Goal: Task Accomplishment & Management: Complete application form

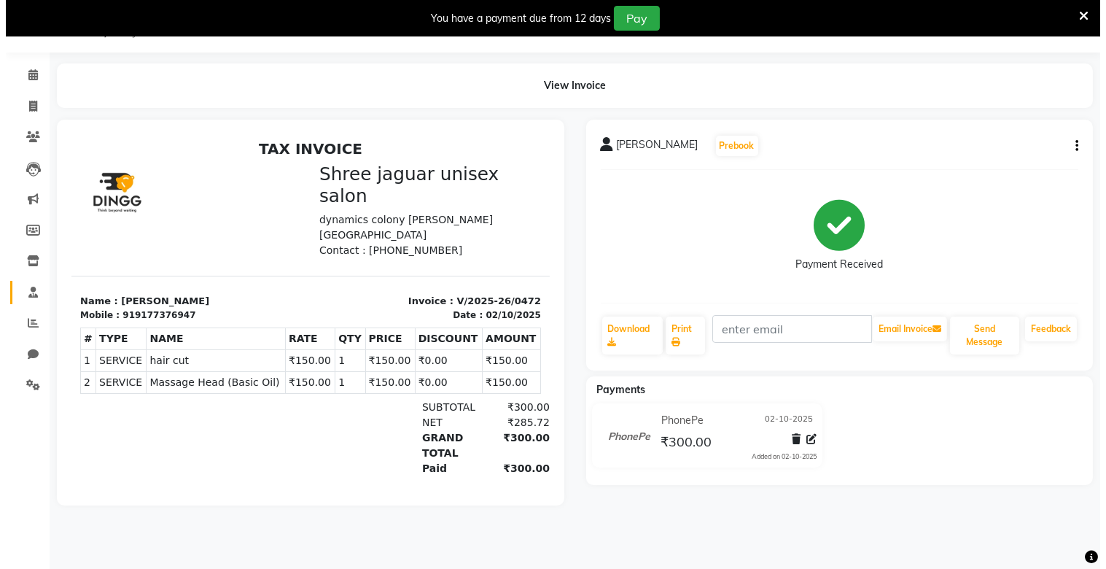
scroll to position [36, 0]
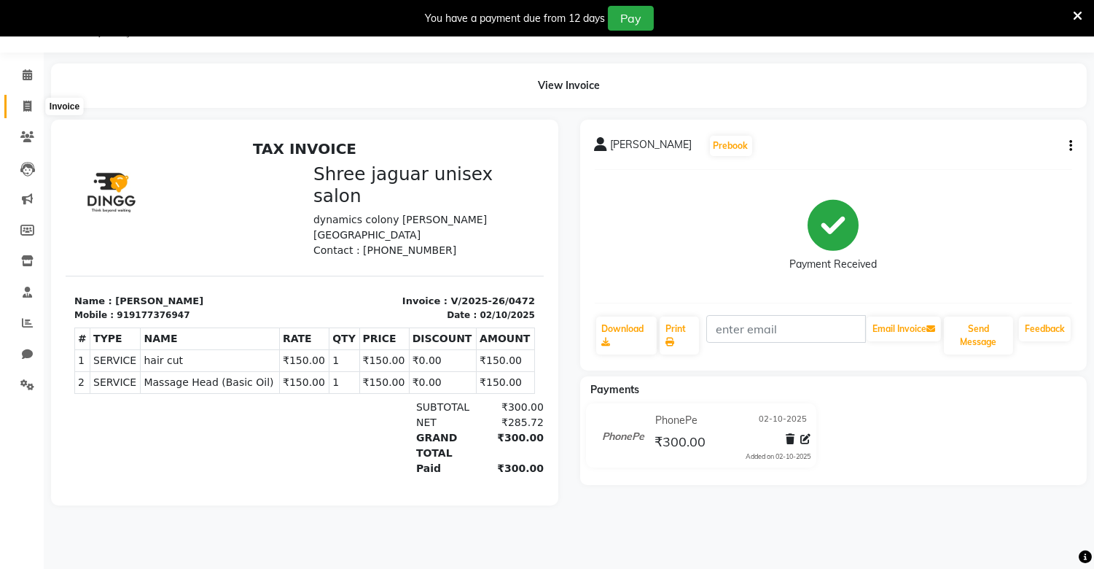
click at [26, 108] on icon at bounding box center [27, 106] width 8 height 11
select select "service"
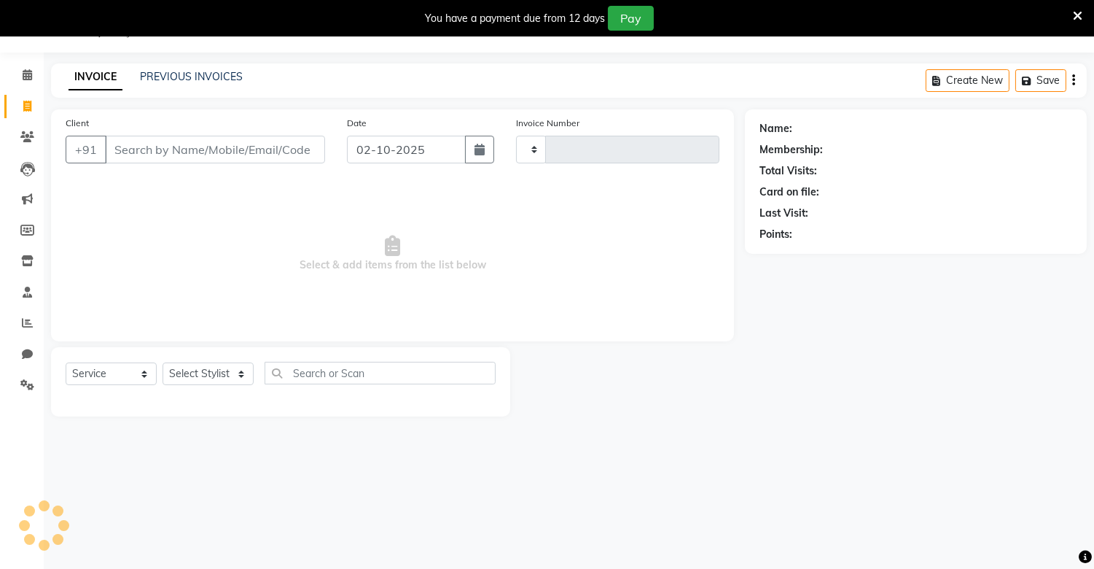
type input "0473"
select select "8688"
type input "8125438967"
click at [282, 150] on span "Add Client" at bounding box center [288, 149] width 58 height 15
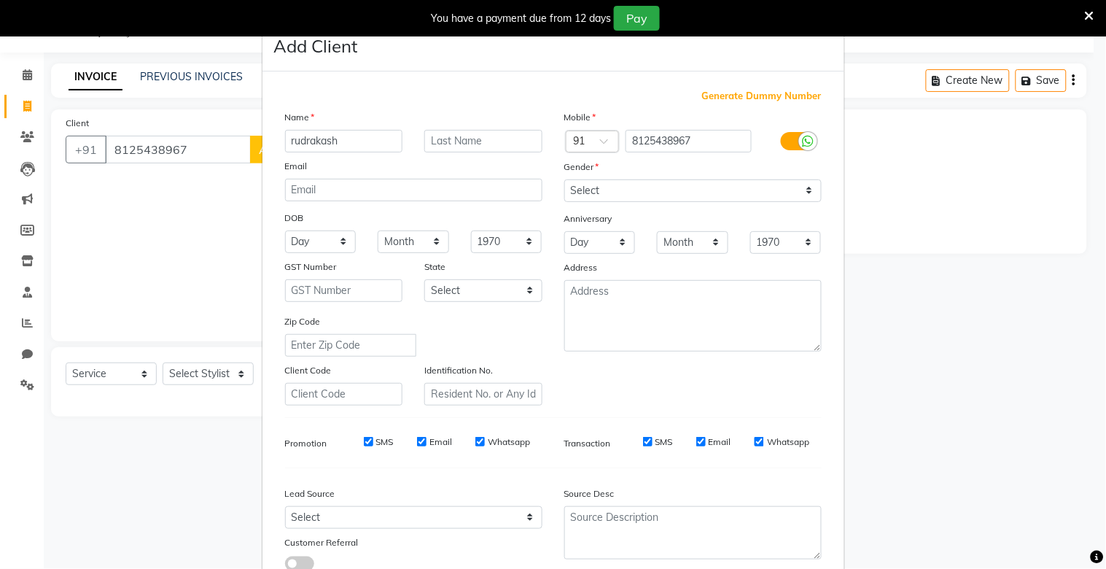
type input "rudrakash"
click at [454, 134] on input "text" at bounding box center [483, 141] width 118 height 23
type input "sir"
click at [621, 180] on select "Select [DEMOGRAPHIC_DATA] [DEMOGRAPHIC_DATA] Other Prefer Not To Say" at bounding box center [692, 190] width 257 height 23
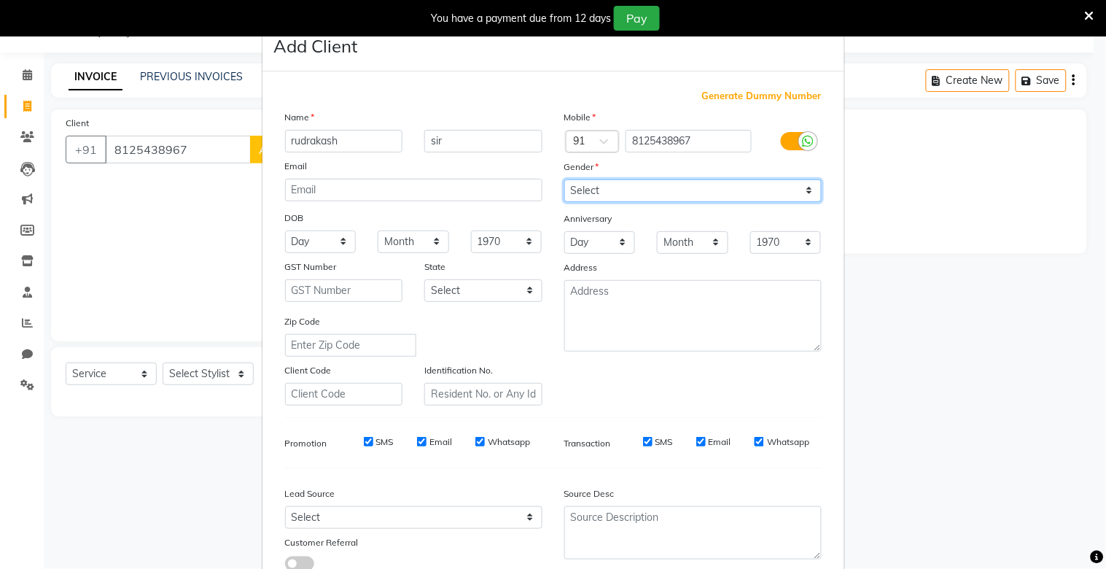
select select "[DEMOGRAPHIC_DATA]"
click at [564, 179] on select "Select [DEMOGRAPHIC_DATA] [DEMOGRAPHIC_DATA] Other Prefer Not To Say" at bounding box center [692, 190] width 257 height 23
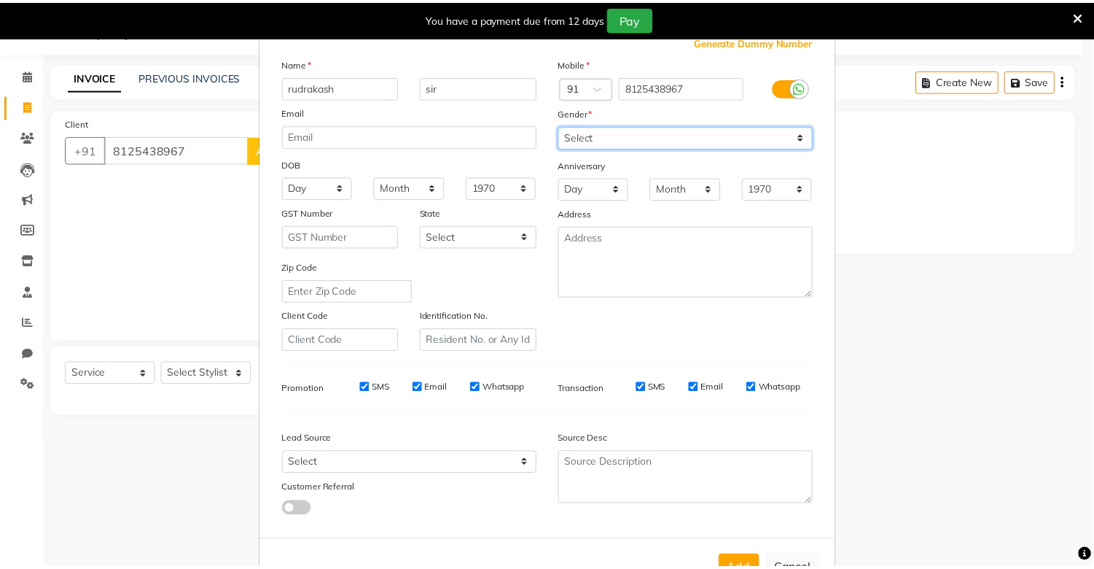
scroll to position [105, 0]
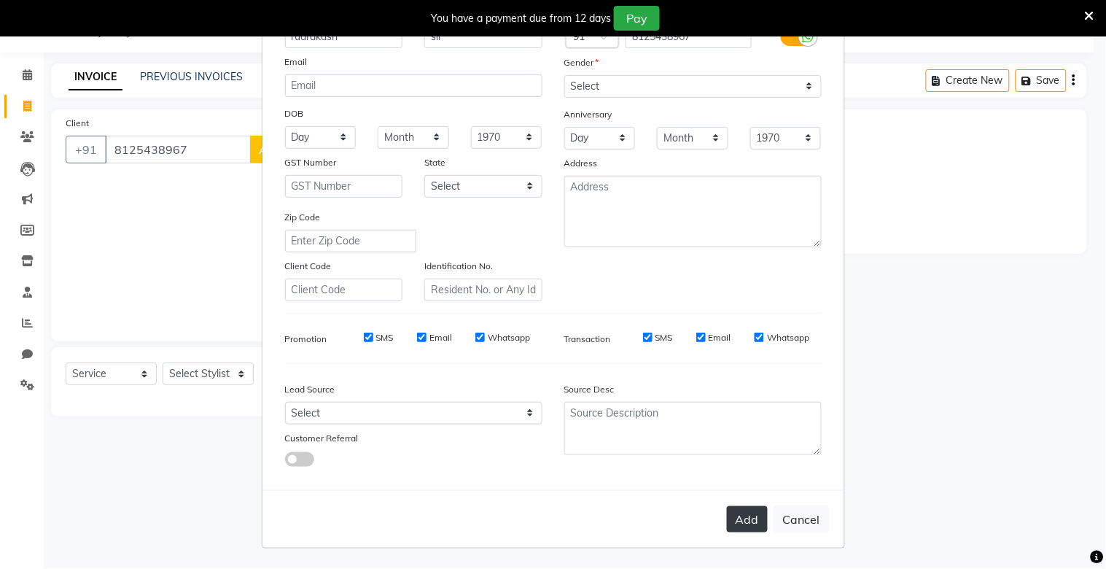
click at [734, 511] on button "Add" at bounding box center [747, 519] width 41 height 26
select select
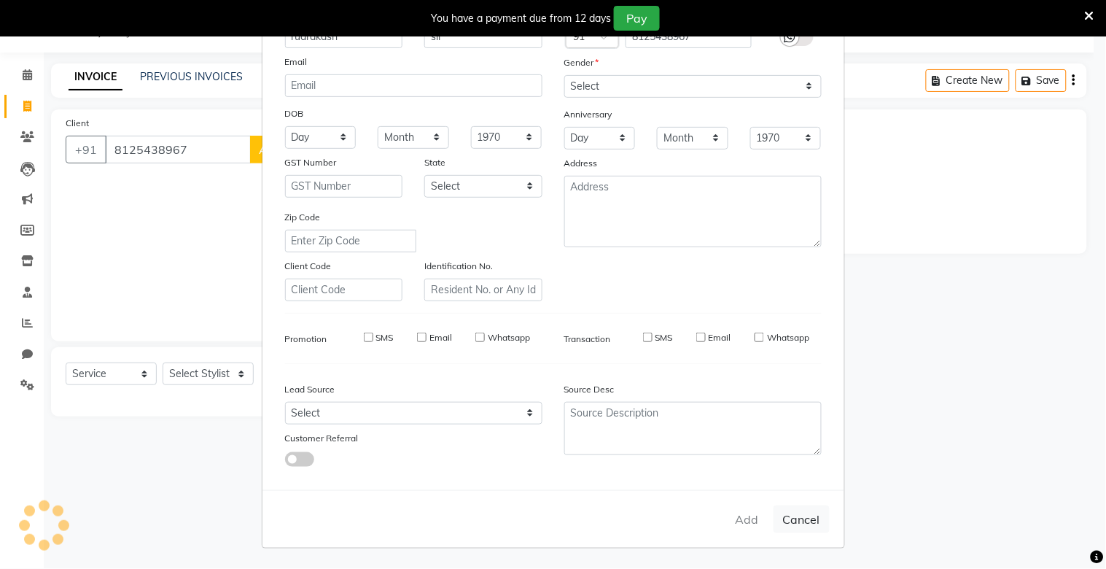
select select
checkbox input "false"
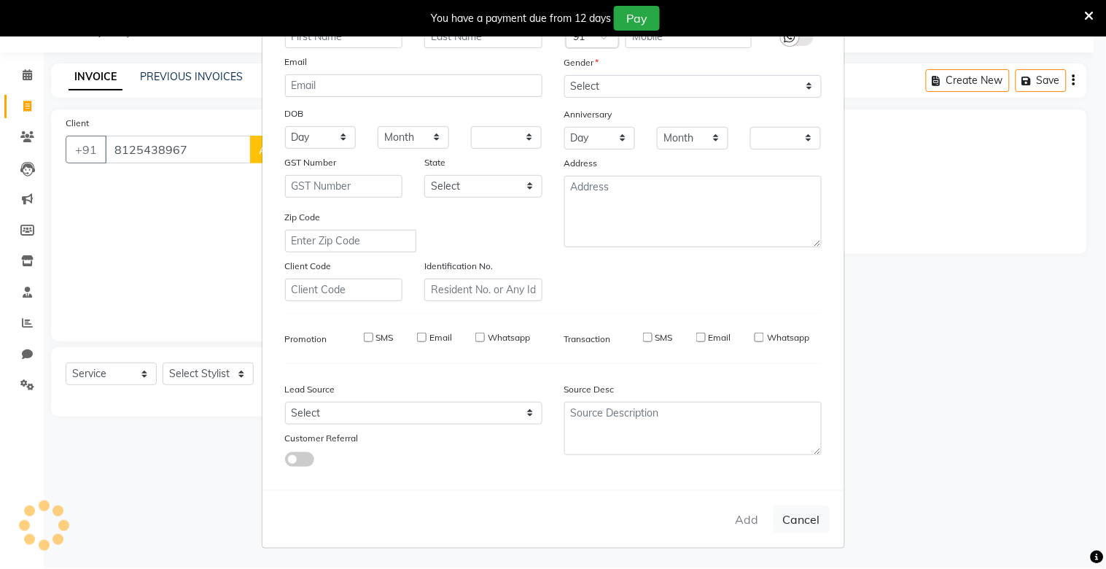
checkbox input "false"
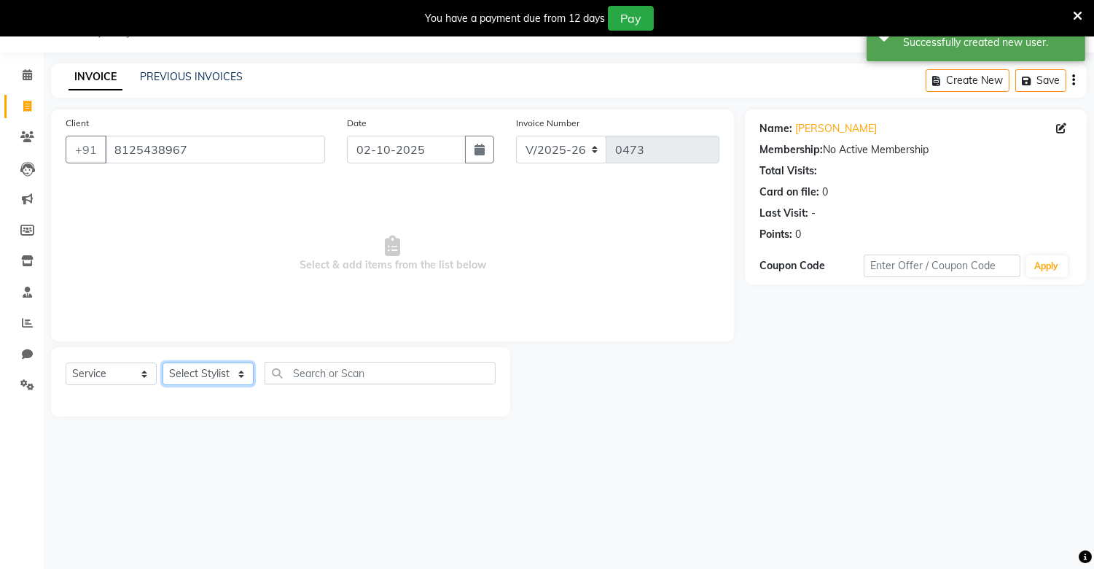
click at [234, 369] on select "Select Stylist [PERSON_NAME] [PERSON_NAME]" at bounding box center [208, 373] width 91 height 23
select select "88619"
click at [163, 363] on select "Select Stylist [PERSON_NAME] [PERSON_NAME]" at bounding box center [208, 373] width 91 height 23
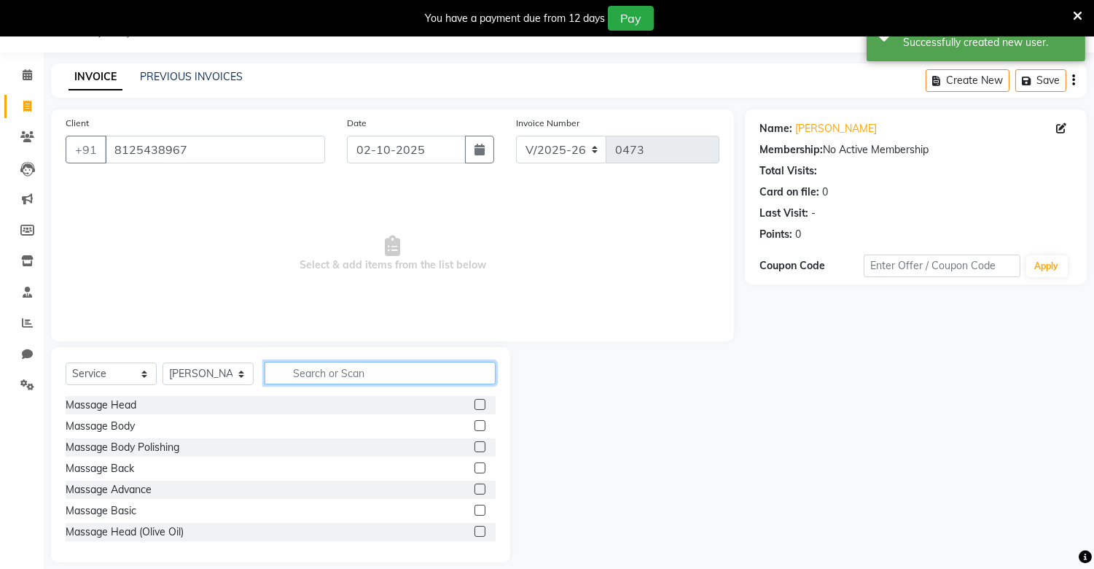
click at [327, 370] on input "text" at bounding box center [380, 373] width 231 height 23
type input "hai"
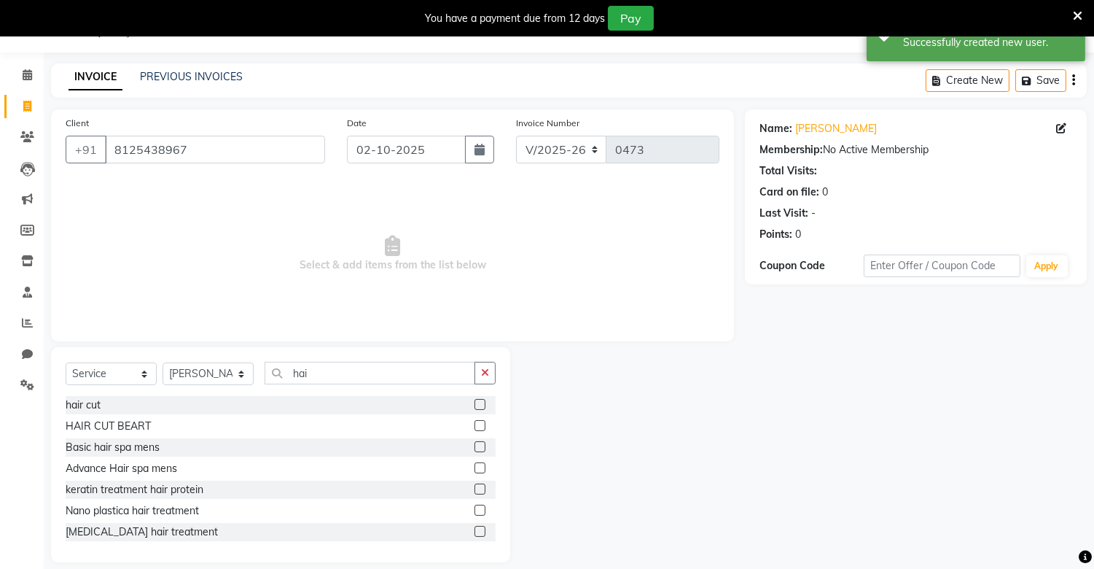
click at [475, 405] on label at bounding box center [480, 404] width 11 height 11
click at [475, 405] on input "checkbox" at bounding box center [479, 404] width 9 height 9
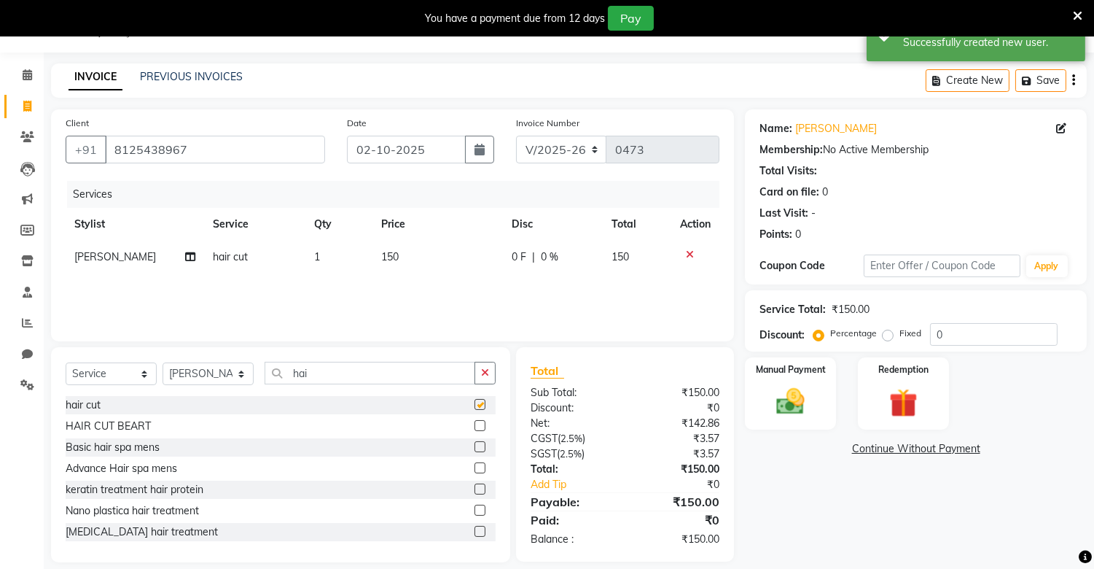
checkbox input "false"
click at [399, 273] on td "150" at bounding box center [437, 257] width 130 height 33
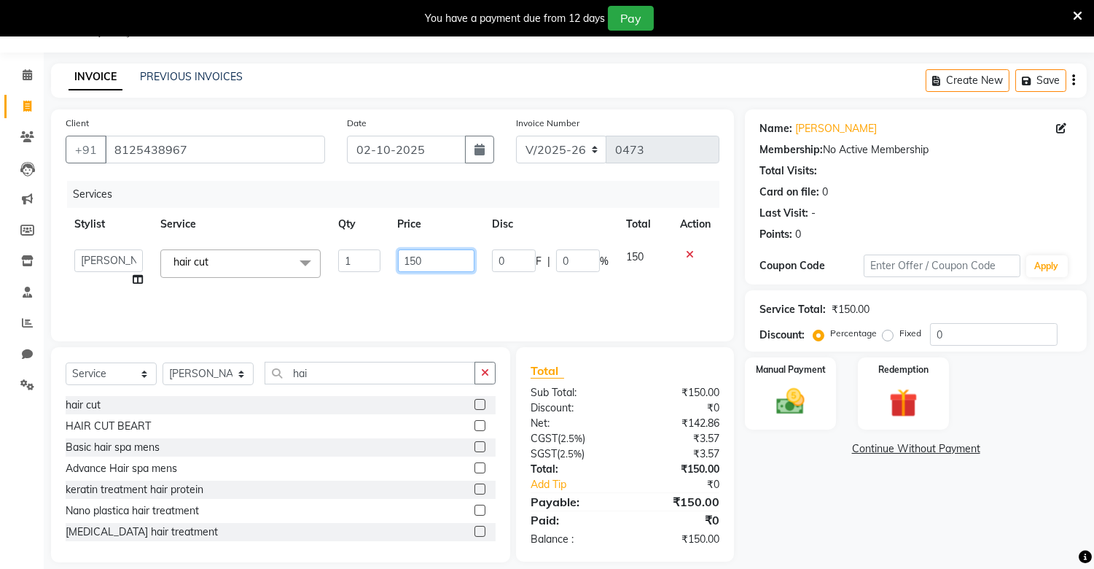
click at [434, 268] on input "150" at bounding box center [436, 260] width 77 height 23
type input "1"
type input "100"
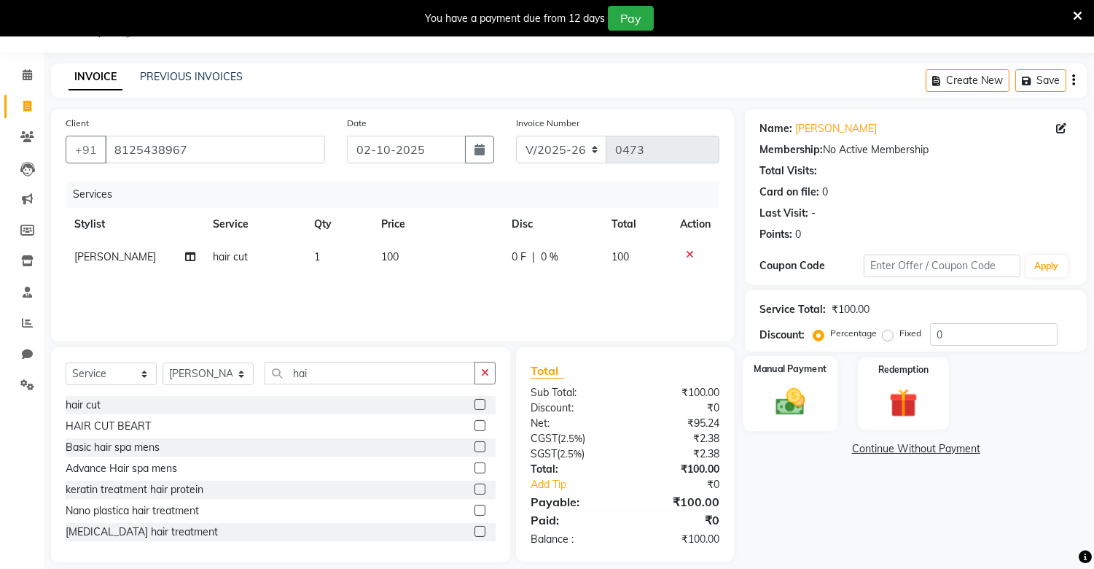
click at [803, 392] on img at bounding box center [791, 402] width 48 height 34
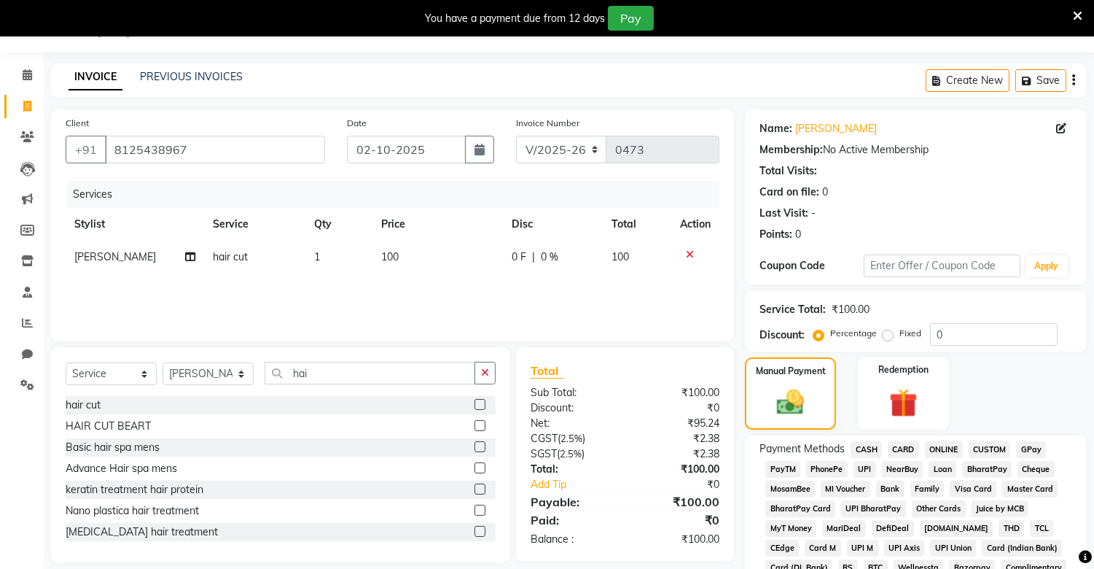
click at [822, 463] on span "PhonePe" at bounding box center [827, 469] width 42 height 17
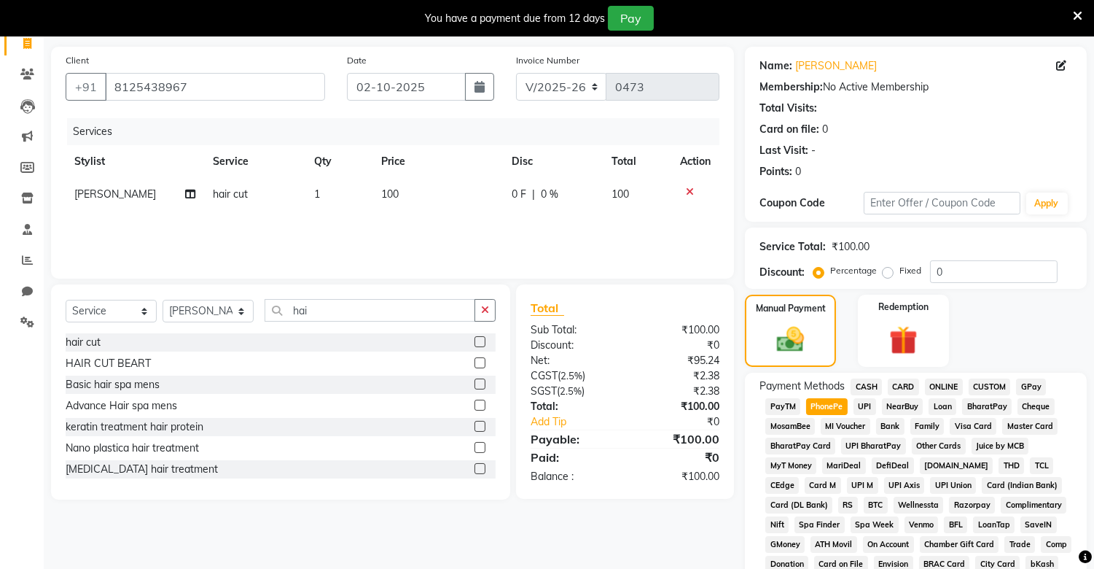
scroll to position [95, 0]
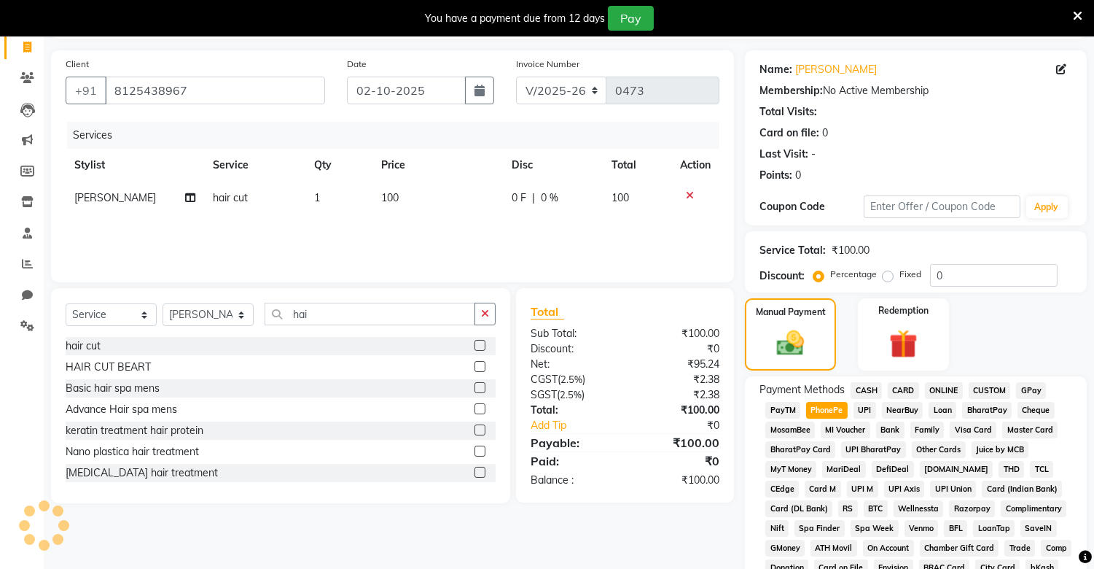
click at [866, 390] on span "CASH" at bounding box center [866, 390] width 31 height 17
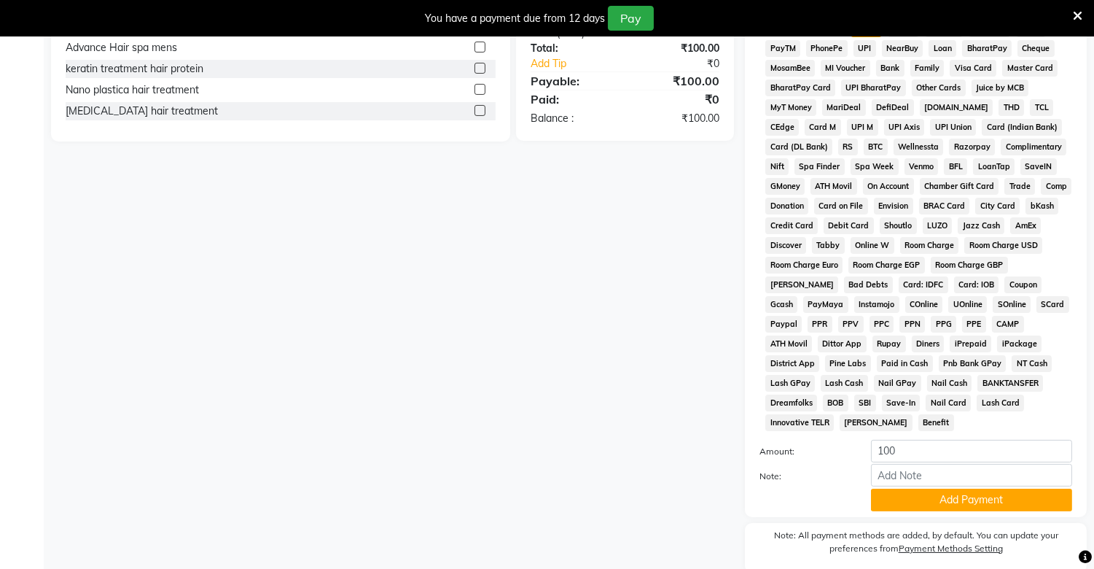
scroll to position [496, 0]
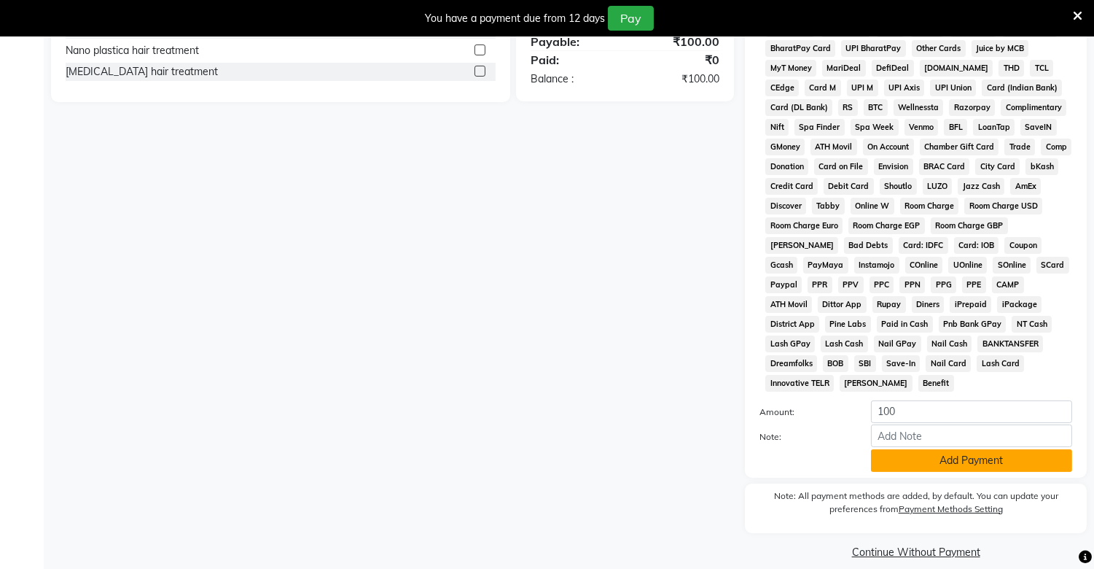
click at [913, 449] on button "Add Payment" at bounding box center [971, 460] width 201 height 23
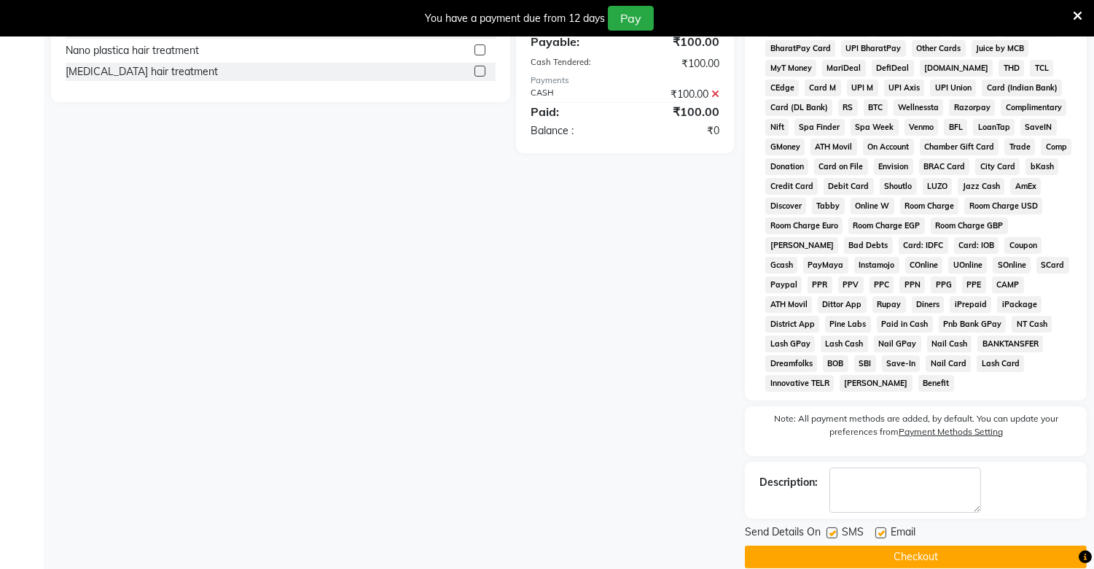
click at [900, 545] on button "Checkout" at bounding box center [916, 556] width 342 height 23
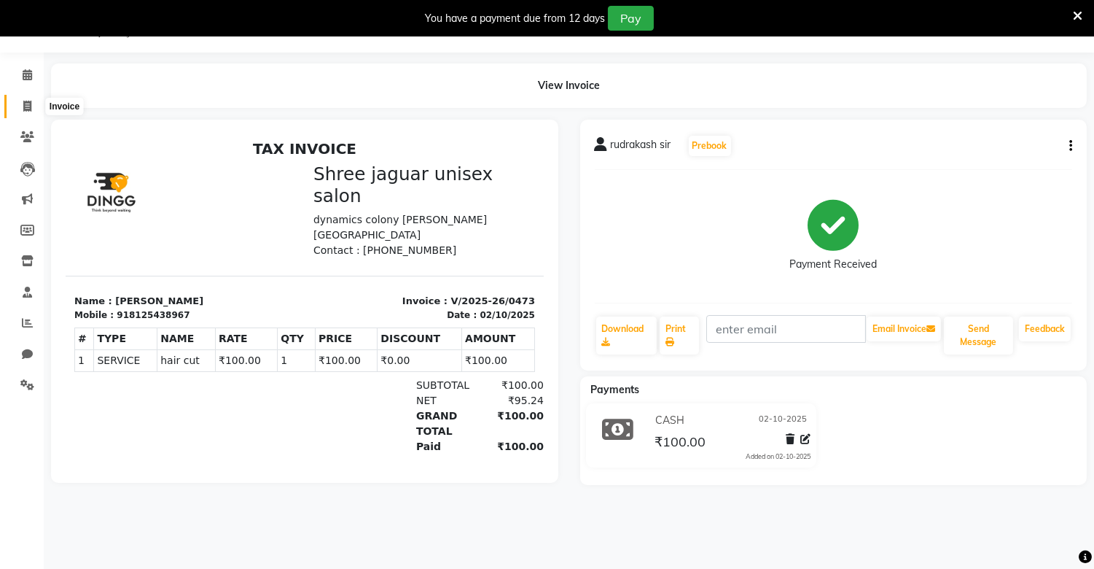
click at [31, 100] on span at bounding box center [28, 106] width 26 height 17
select select "service"
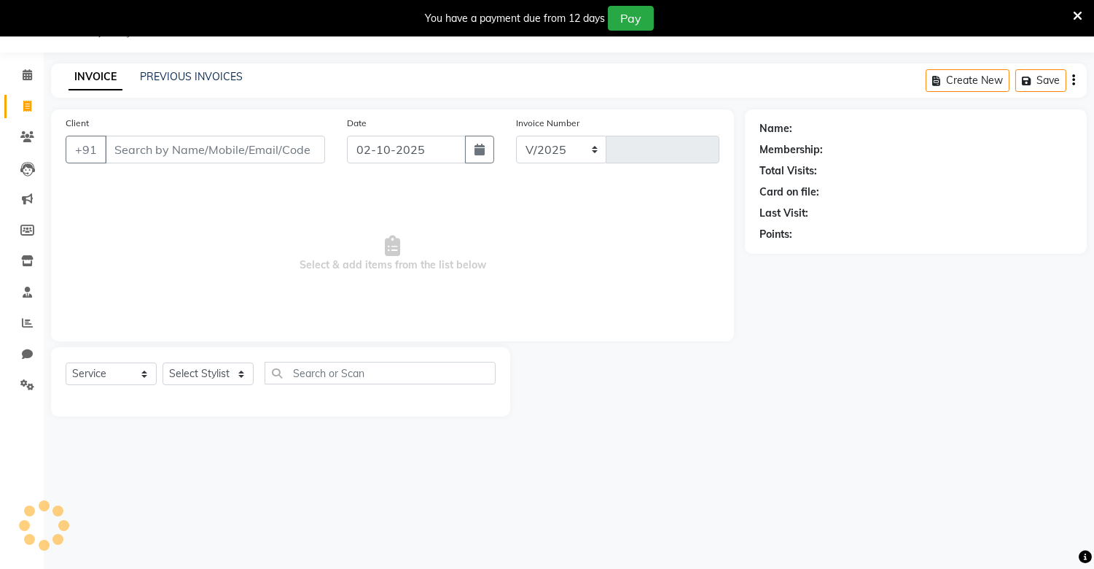
select select "8688"
type input "0474"
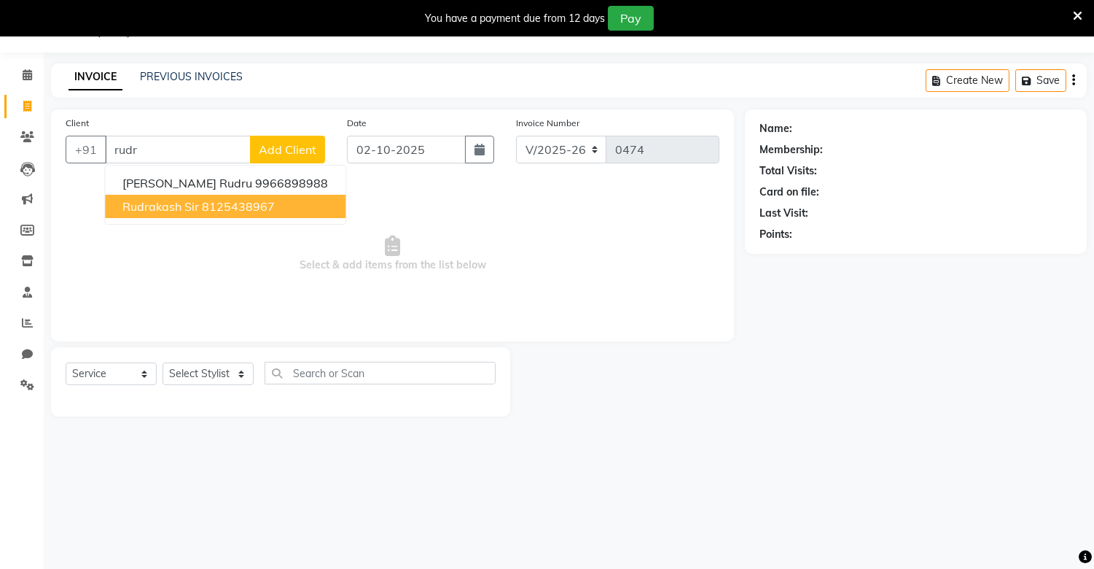
click at [148, 199] on span "rudrakash sir" at bounding box center [160, 206] width 77 height 15
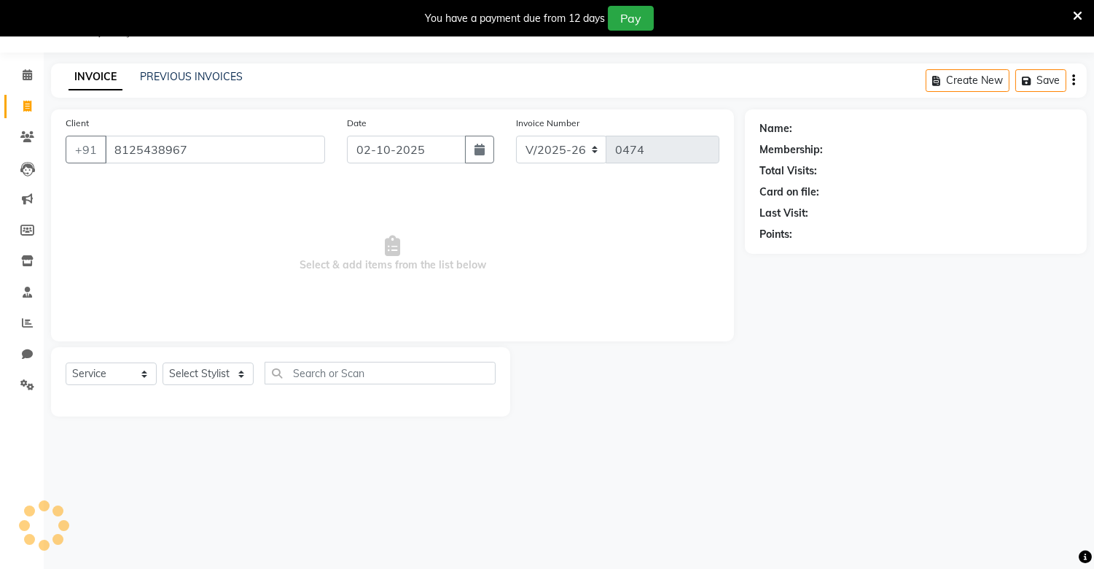
type input "8125438967"
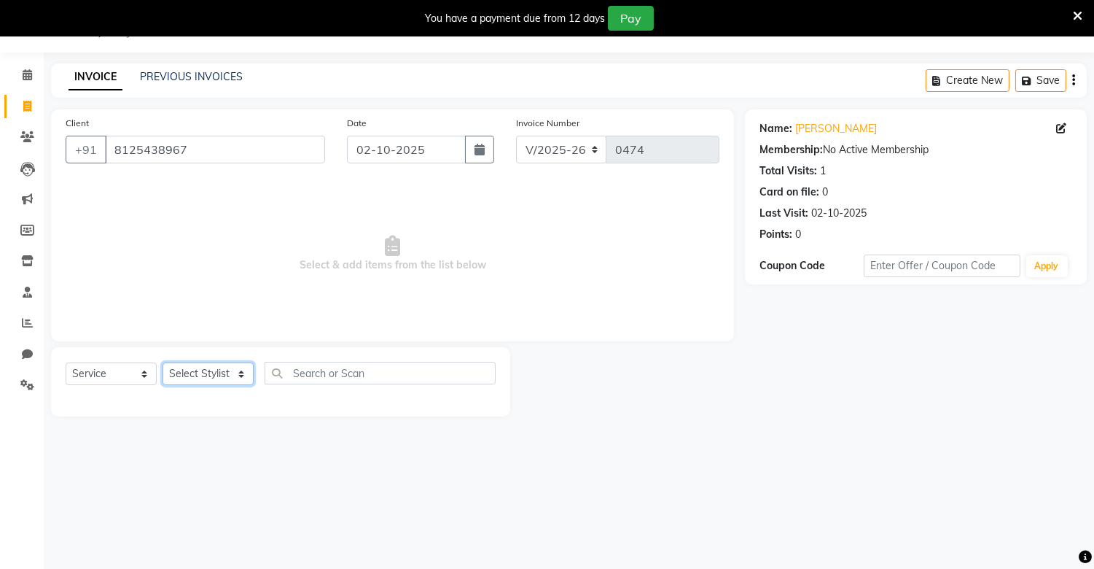
click at [239, 378] on select "Select Stylist [PERSON_NAME] [PERSON_NAME]" at bounding box center [208, 373] width 91 height 23
select select "92927"
click at [163, 363] on select "Select Stylist [PERSON_NAME] [PERSON_NAME]" at bounding box center [208, 373] width 91 height 23
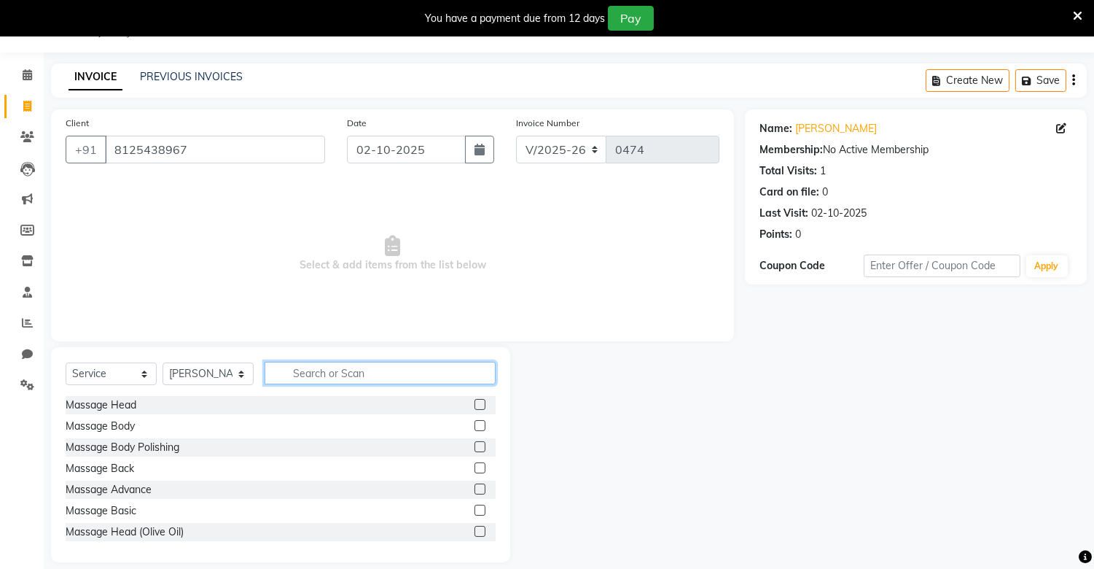
click at [330, 368] on input "text" at bounding box center [380, 373] width 231 height 23
type input "hair"
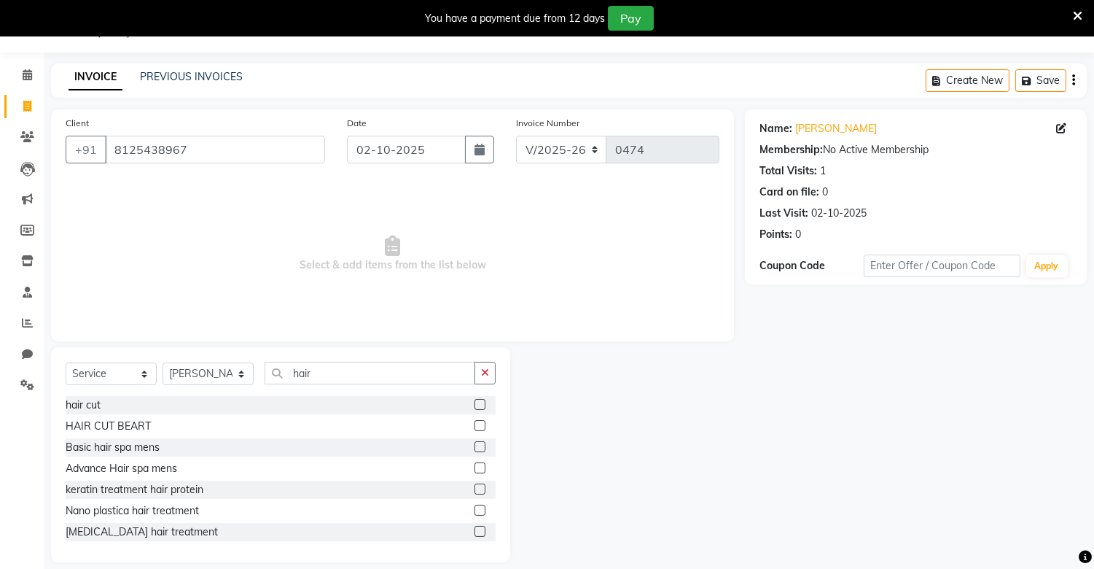
click at [475, 426] on label at bounding box center [480, 425] width 11 height 11
click at [475, 426] on input "checkbox" at bounding box center [479, 425] width 9 height 9
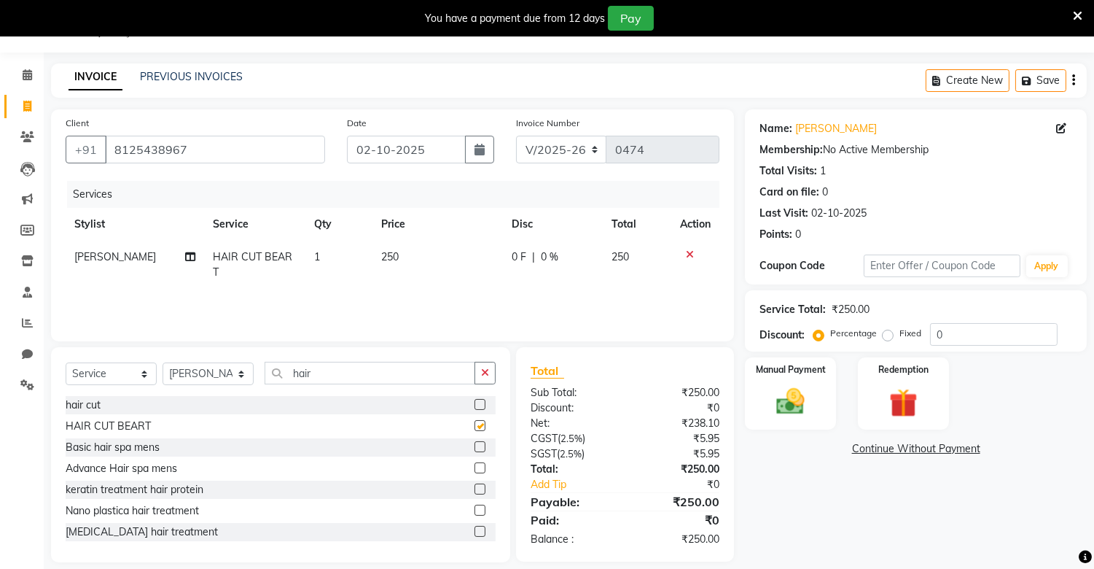
checkbox input "false"
click at [780, 412] on img at bounding box center [791, 402] width 48 height 34
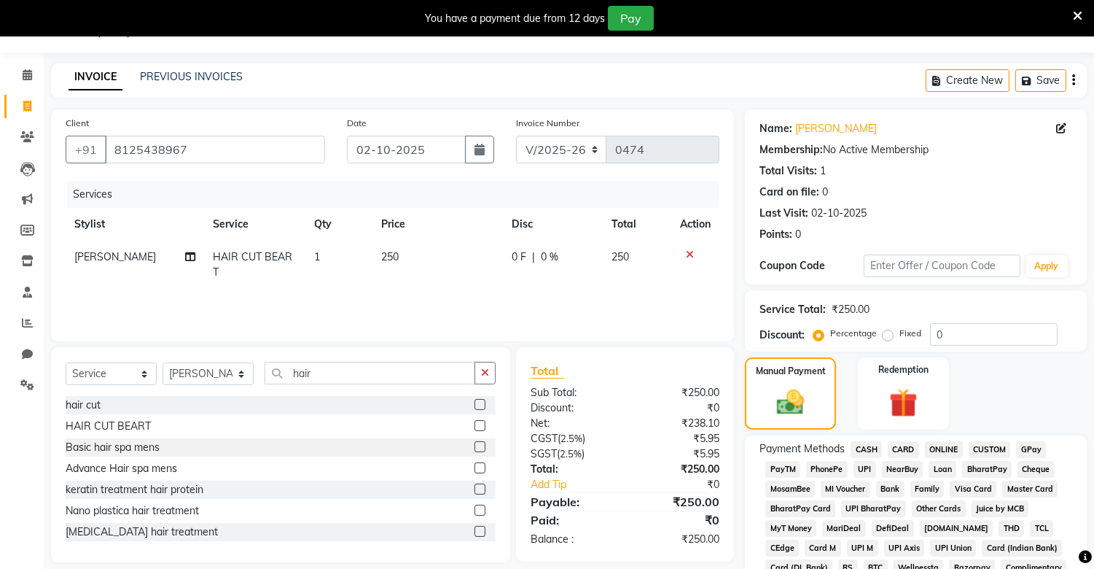
click at [822, 468] on span "PhonePe" at bounding box center [827, 469] width 42 height 17
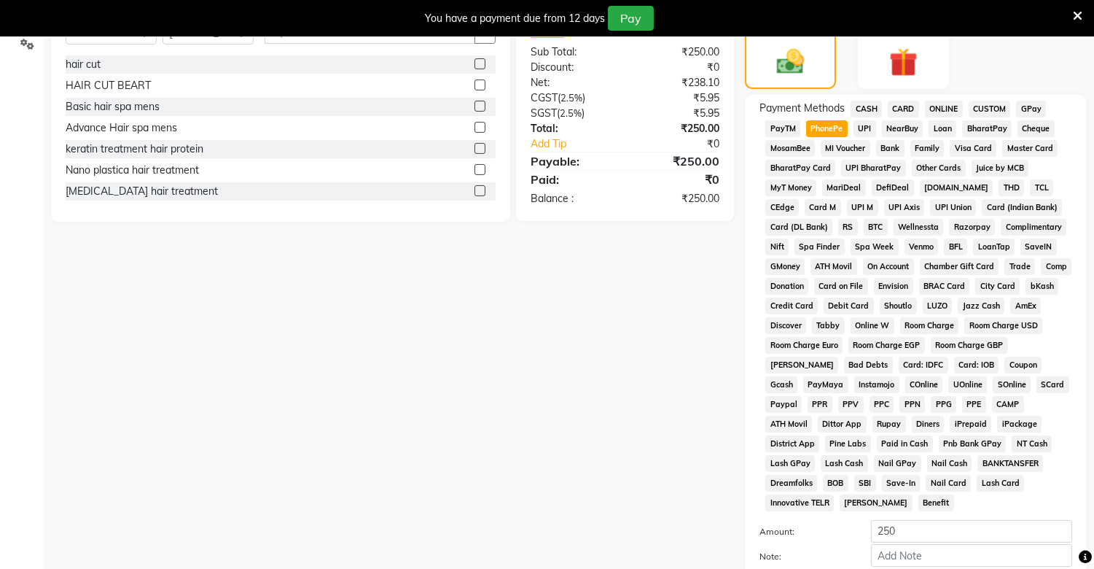
scroll to position [496, 0]
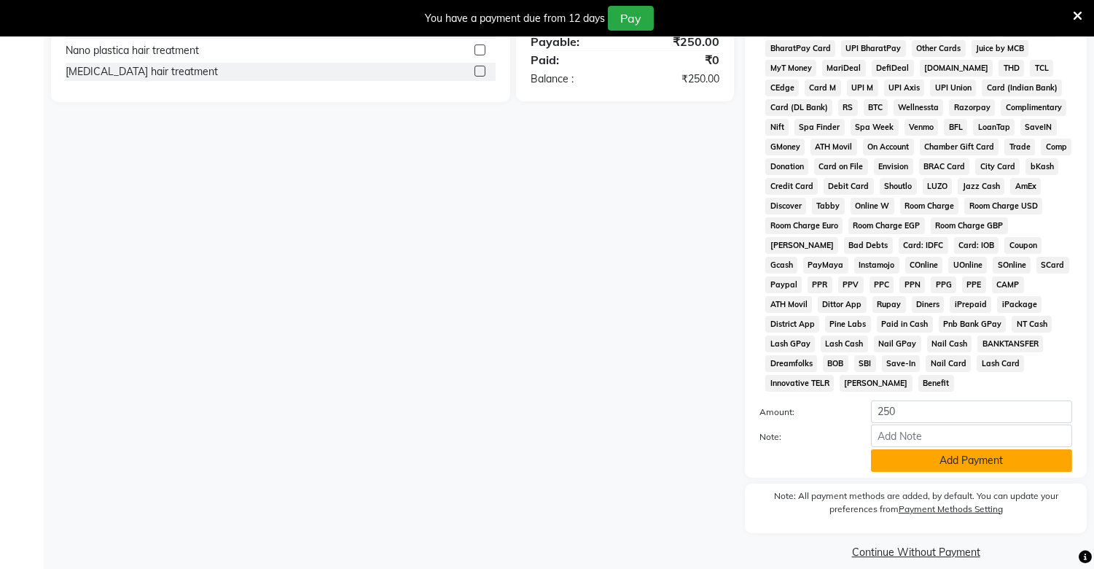
click at [916, 453] on button "Add Payment" at bounding box center [971, 460] width 201 height 23
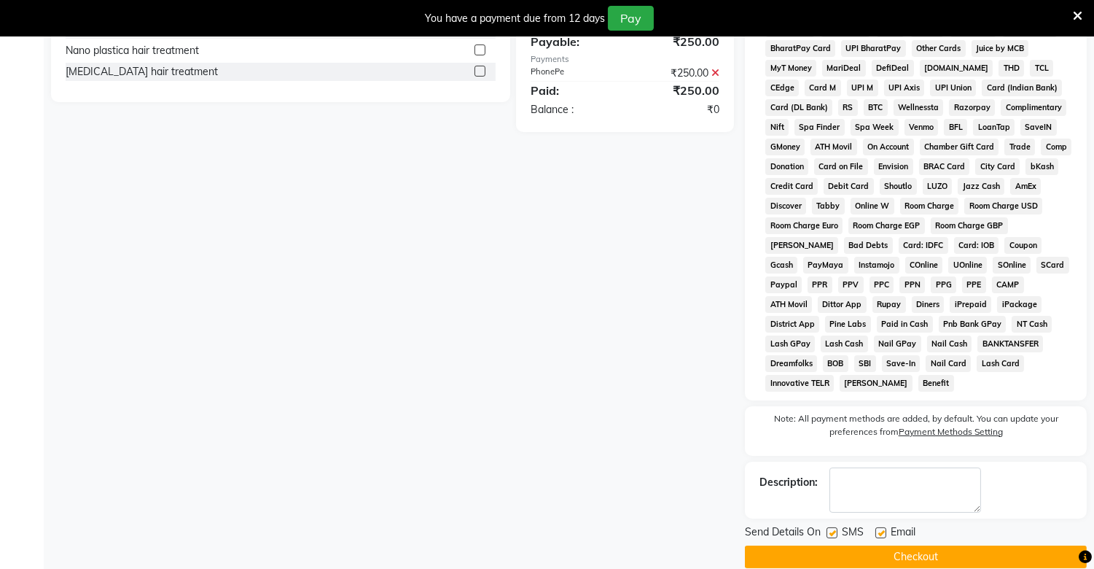
click at [833, 527] on label at bounding box center [832, 532] width 11 height 11
click at [833, 528] on input "checkbox" at bounding box center [831, 532] width 9 height 9
checkbox input "false"
click at [877, 527] on label at bounding box center [880, 532] width 11 height 11
click at [877, 528] on input "checkbox" at bounding box center [879, 532] width 9 height 9
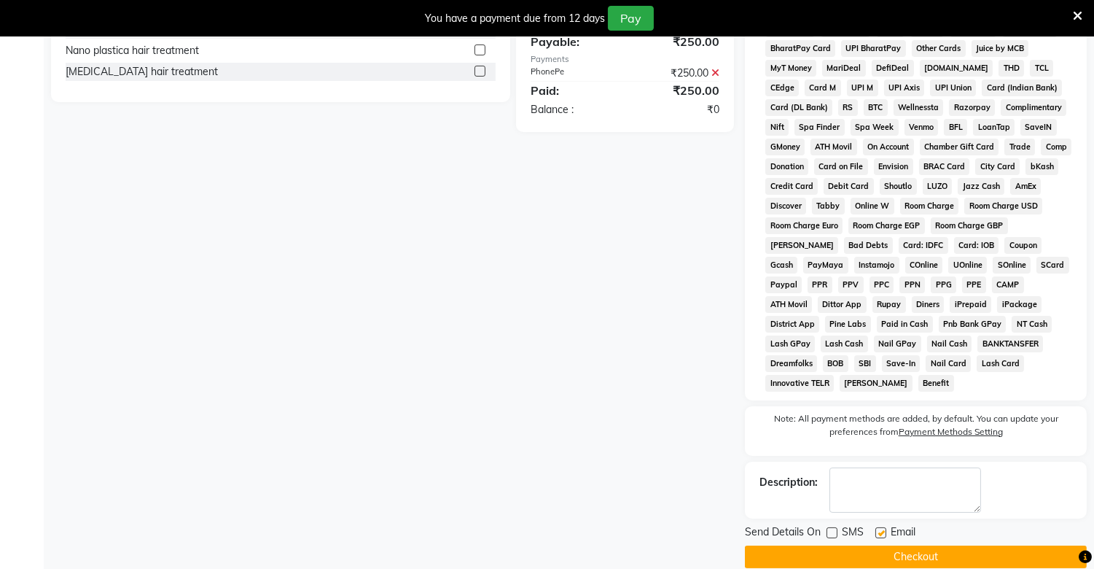
checkbox input "false"
click at [886, 545] on button "Checkout" at bounding box center [916, 556] width 342 height 23
